Goal: Information Seeking & Learning: Learn about a topic

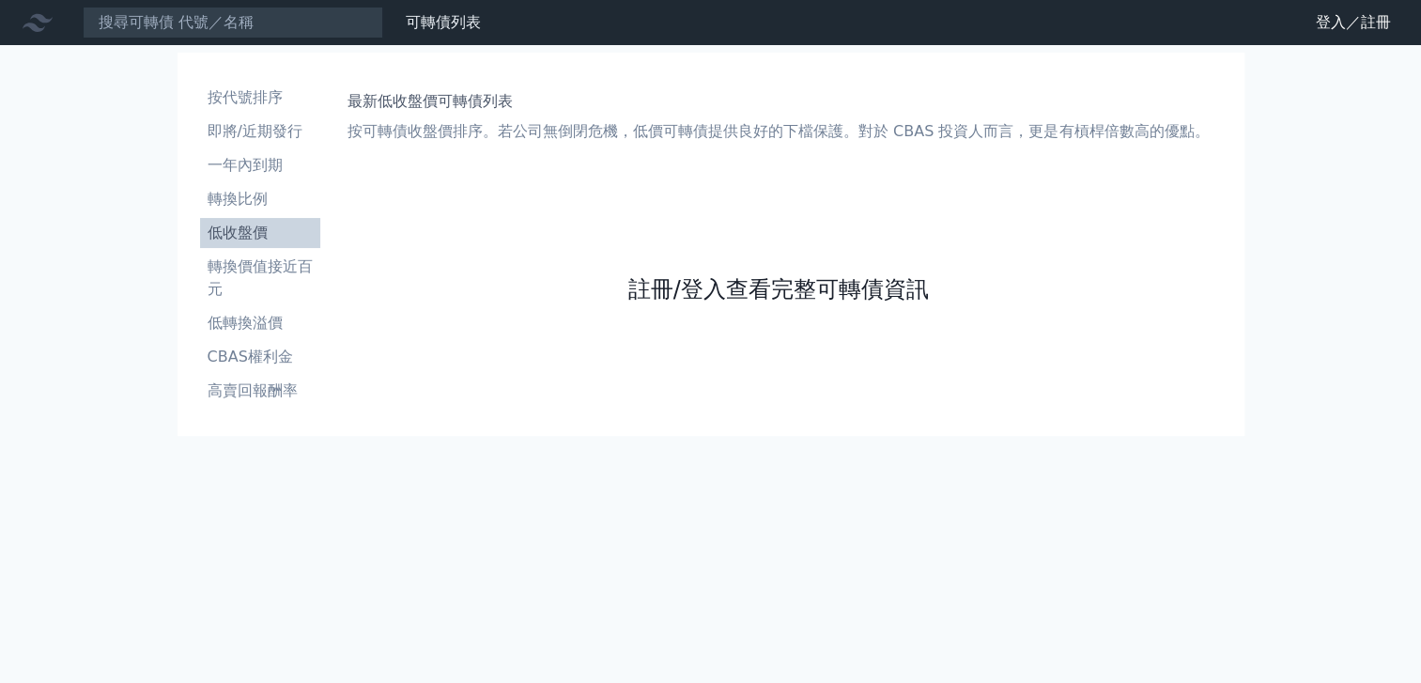
click at [727, 283] on link "註冊/登入查看完整可轉債資訊" at bounding box center [777, 289] width 301 height 30
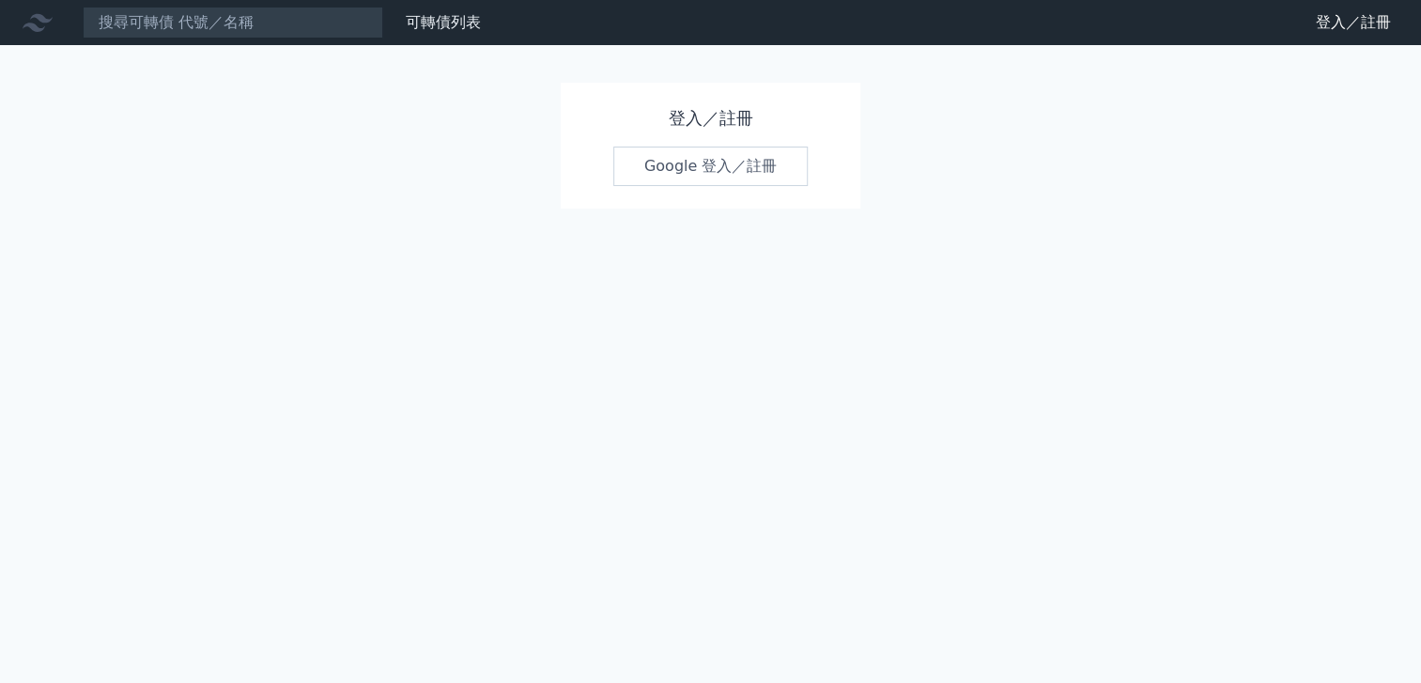
click at [694, 155] on link "Google 登入／註冊" at bounding box center [710, 166] width 195 height 39
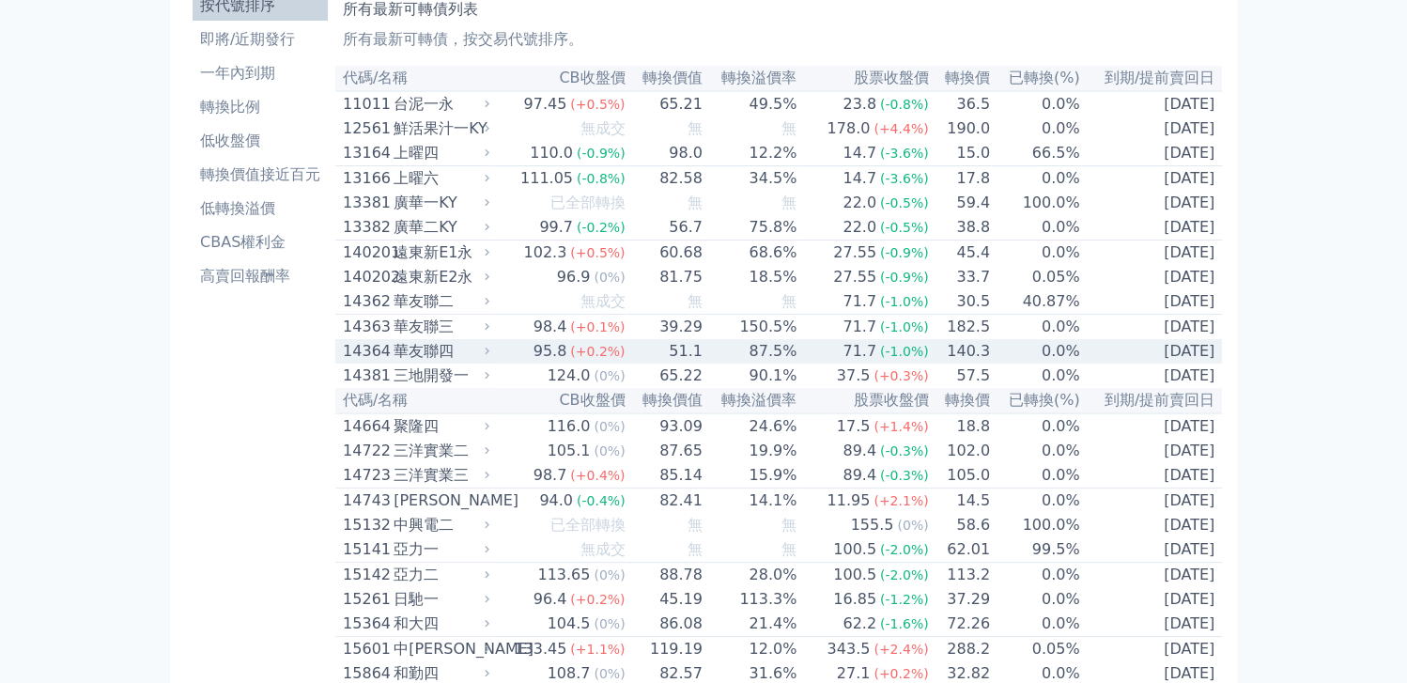
scroll to position [94, 0]
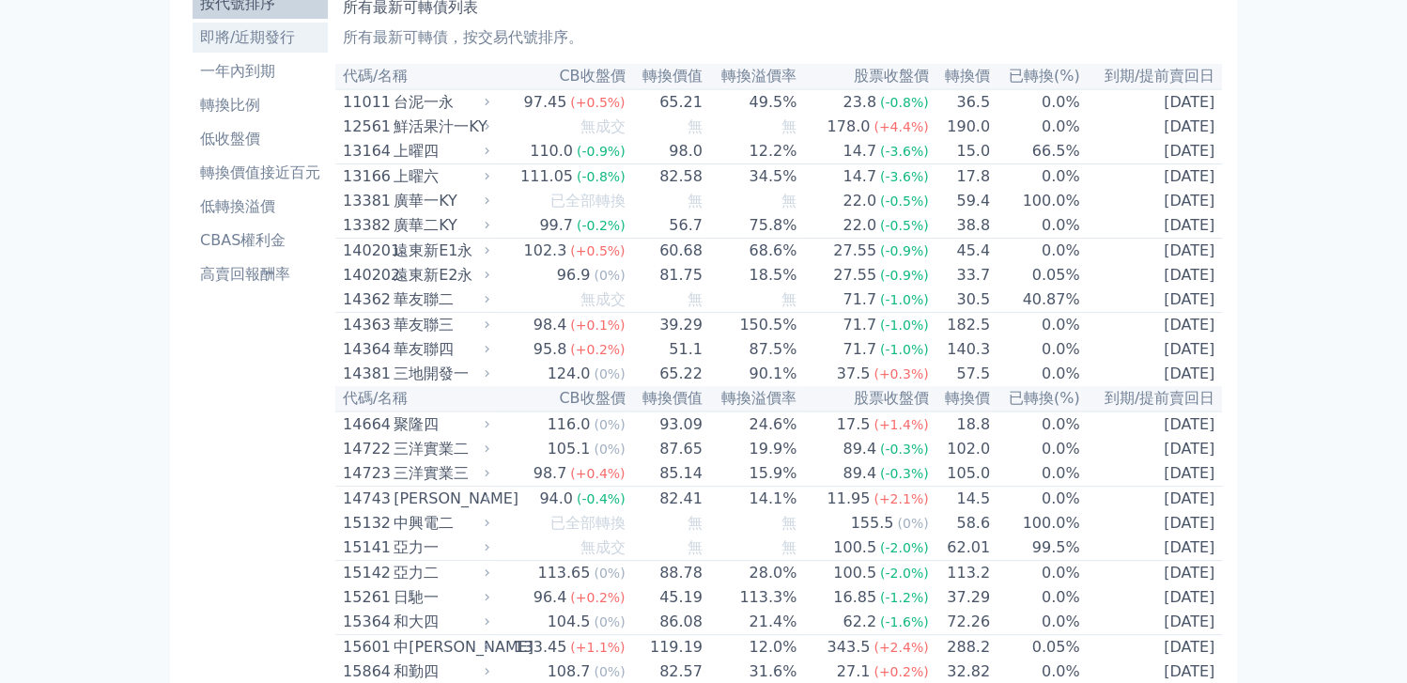
click at [293, 35] on li "即將/近期發行" at bounding box center [260, 37] width 135 height 23
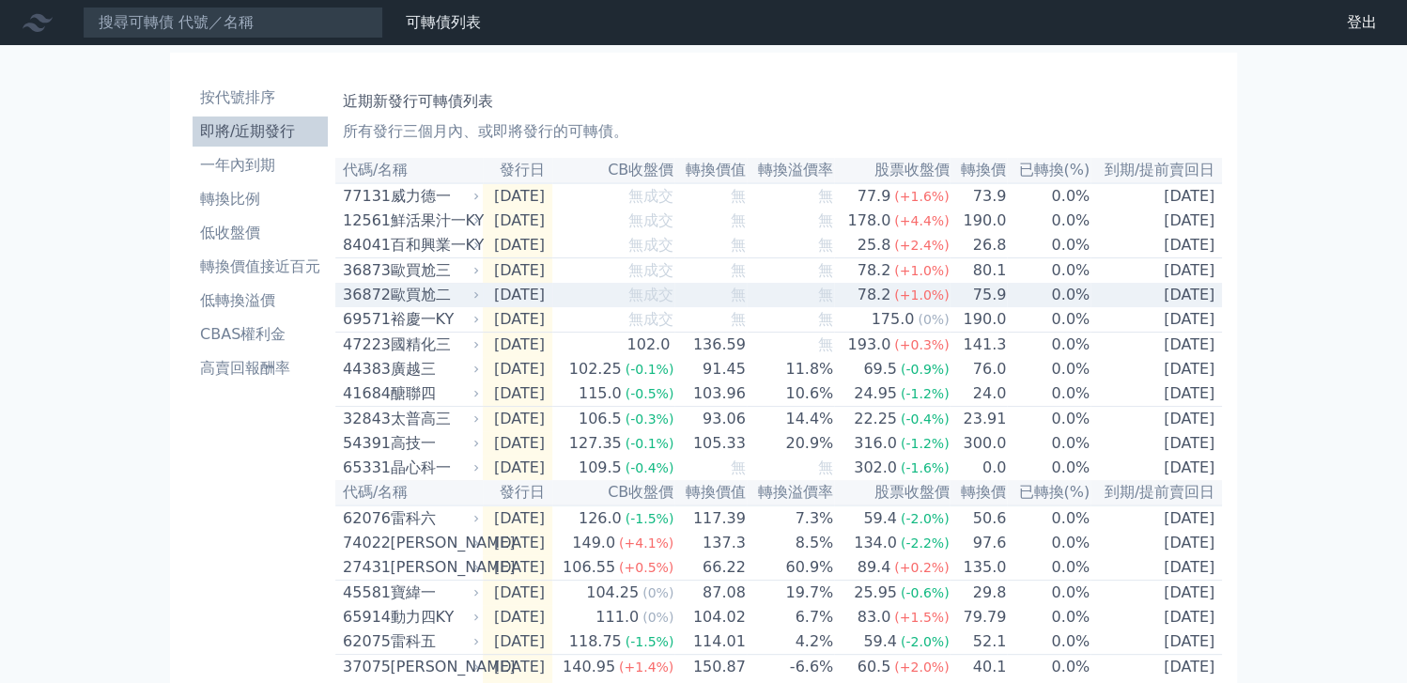
click at [440, 292] on div "歐買尬二" at bounding box center [432, 295] width 85 height 23
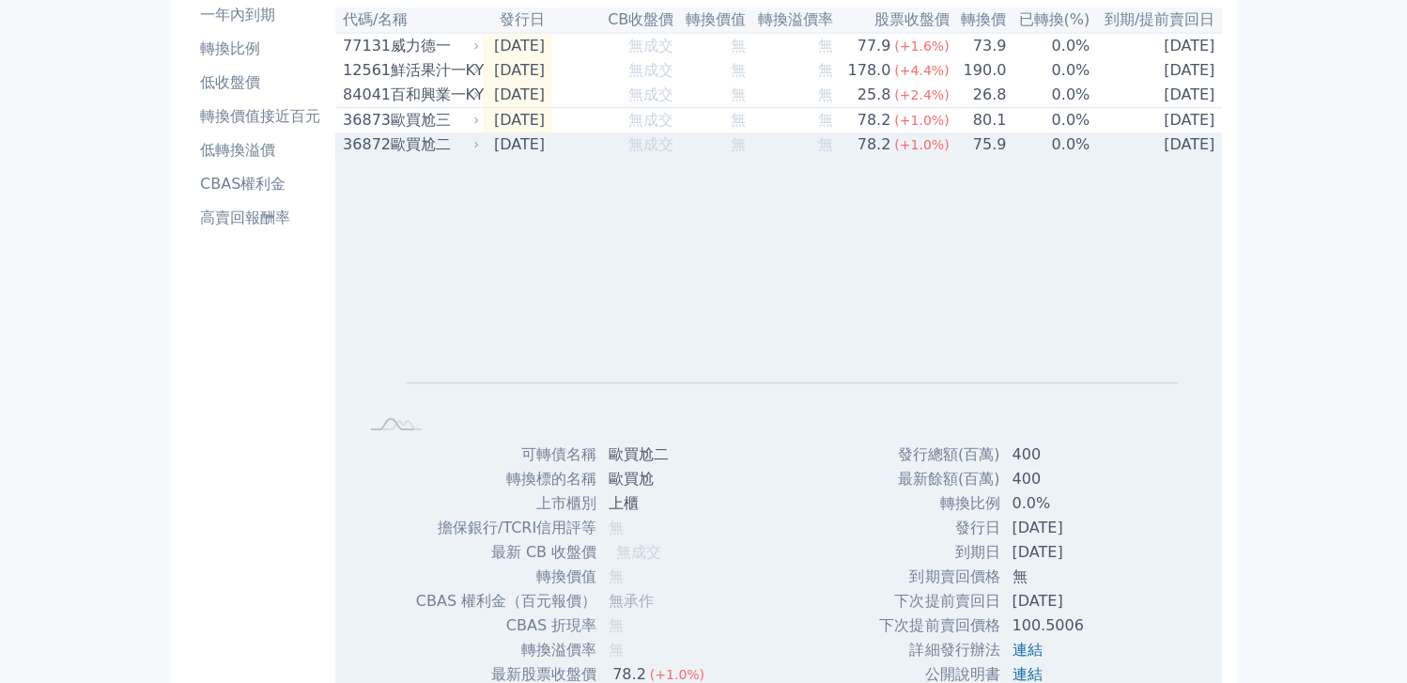
scroll to position [94, 0]
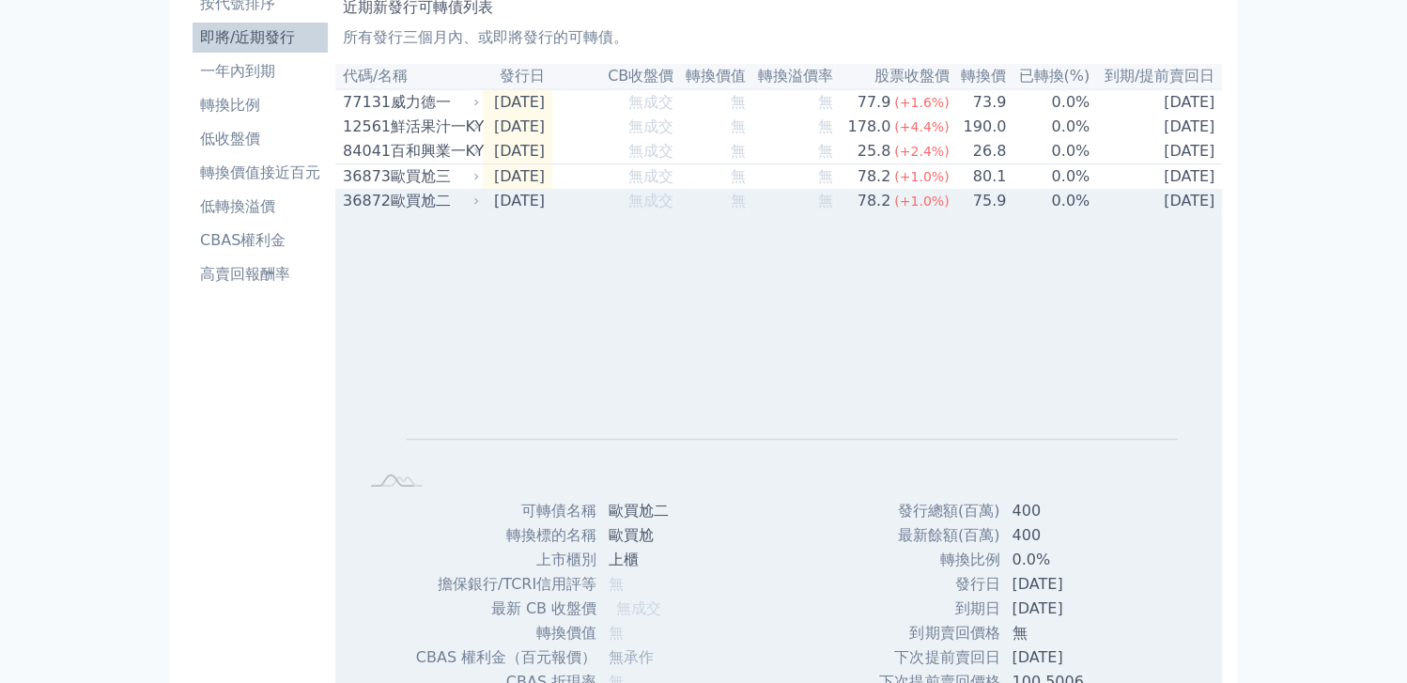
click at [407, 205] on div "歐買尬二" at bounding box center [432, 201] width 85 height 23
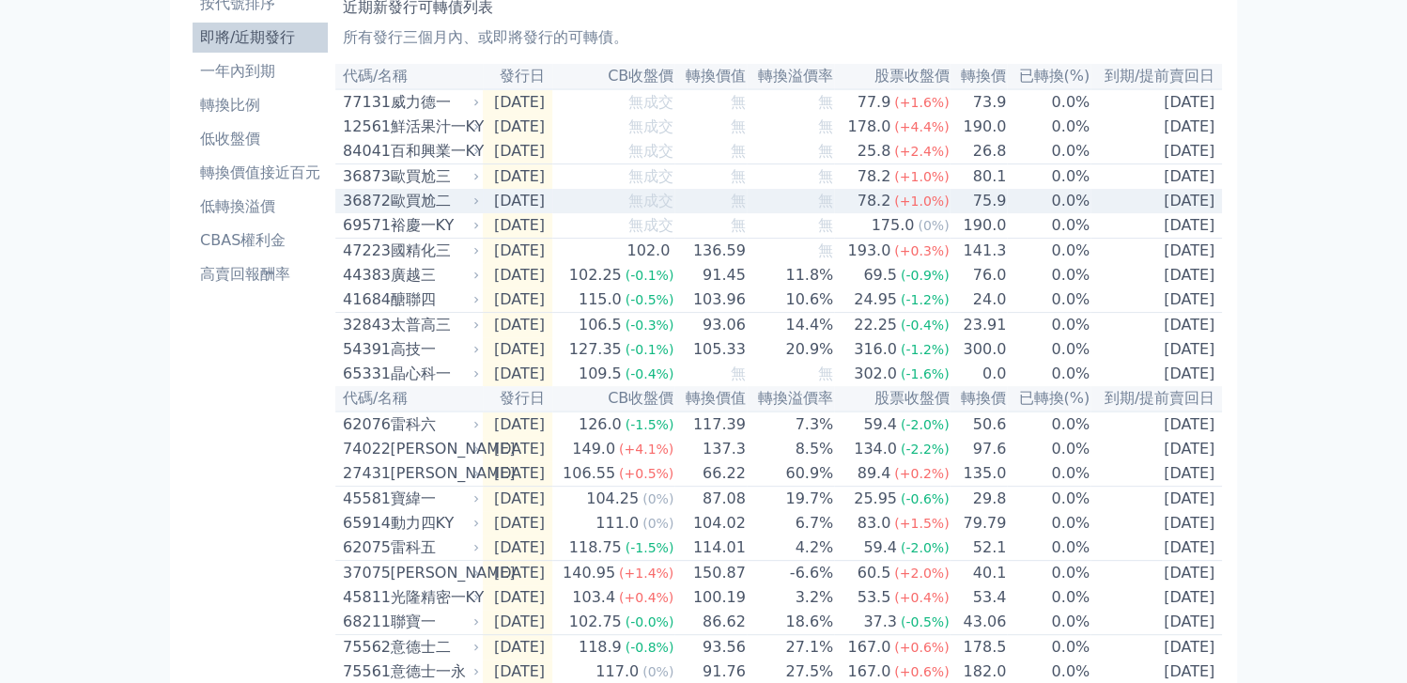
click at [438, 203] on div "歐買尬二" at bounding box center [432, 201] width 85 height 23
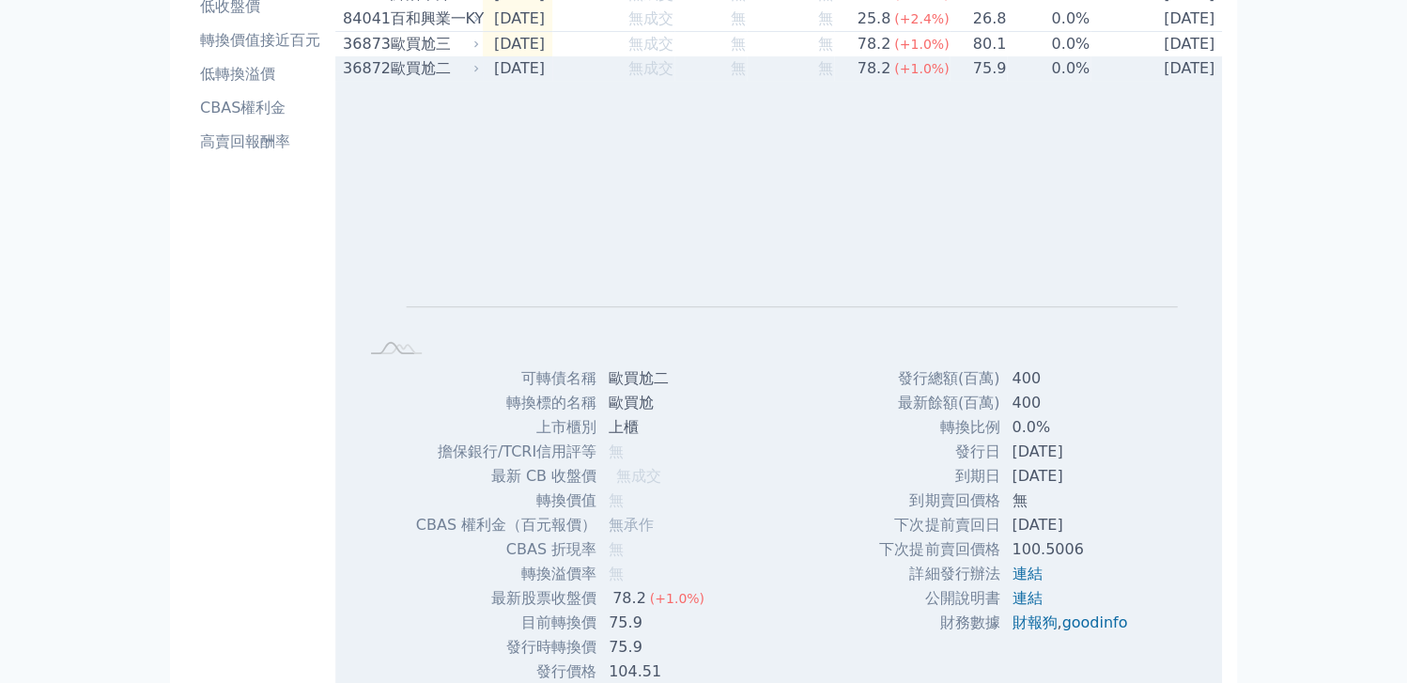
scroll to position [0, 0]
